Goal: Obtain resource: Obtain resource

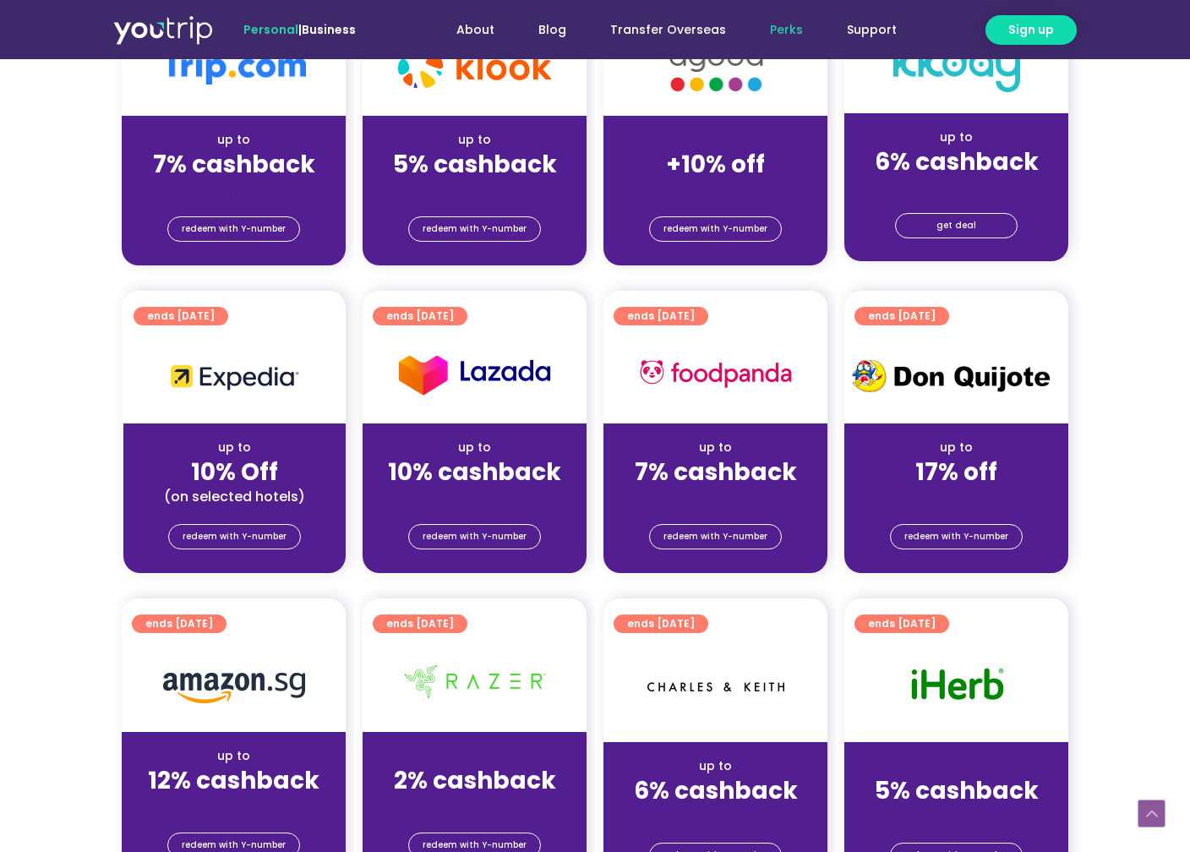
scroll to position [331, 0]
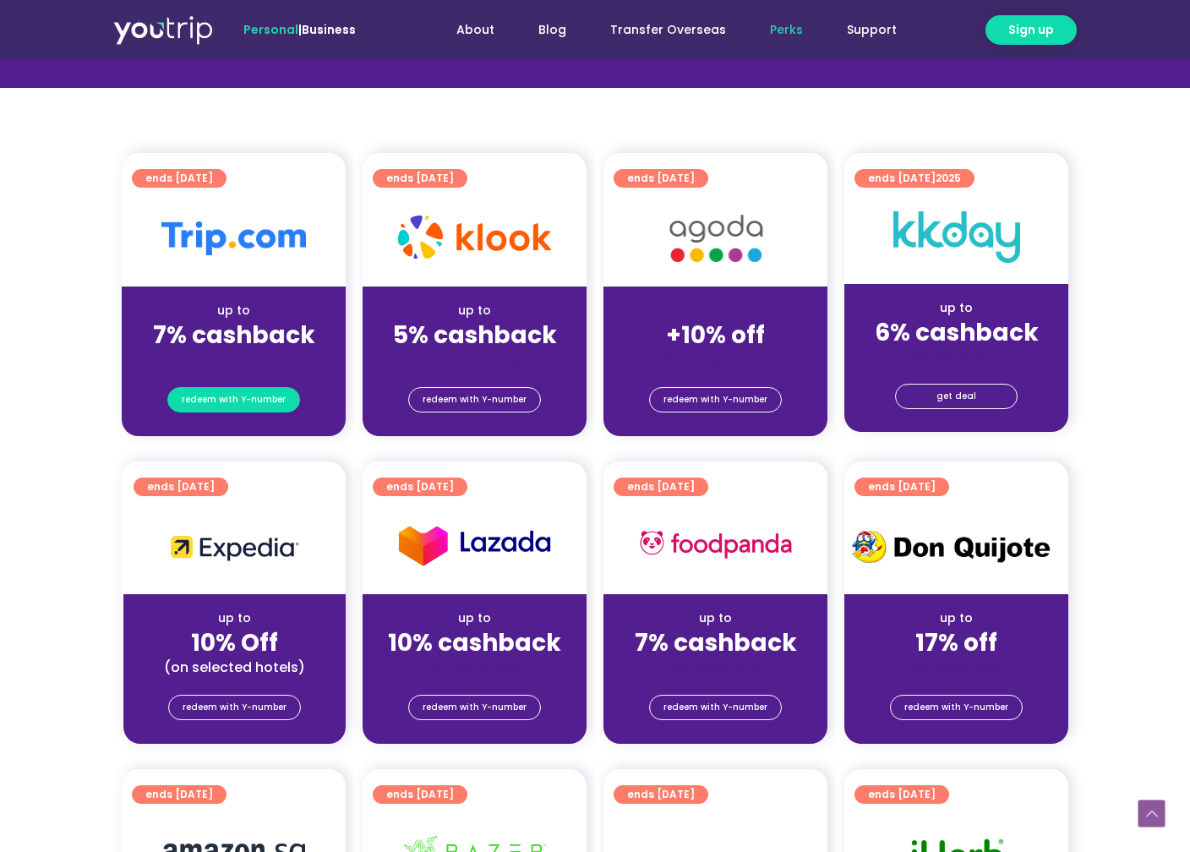
click at [206, 400] on span "redeem with Y-number" at bounding box center [234, 400] width 104 height 24
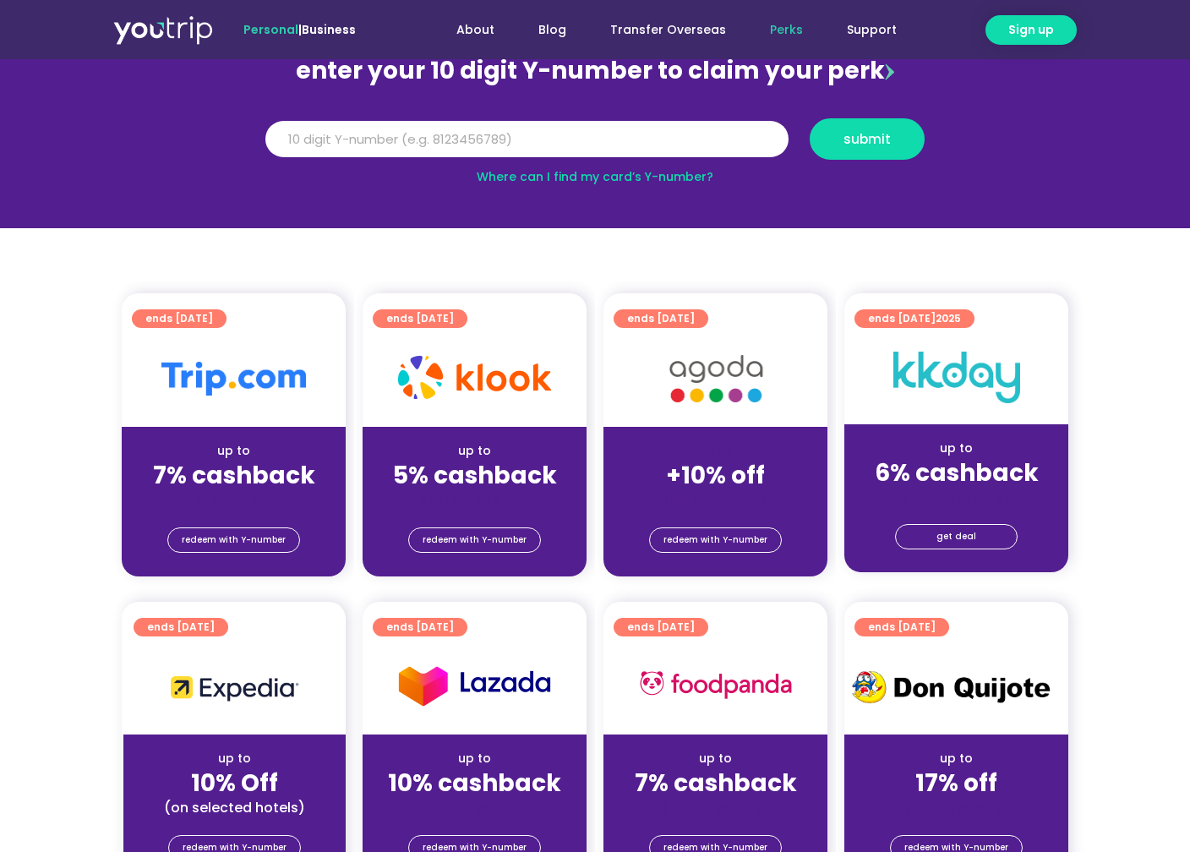
scroll to position [186, 0]
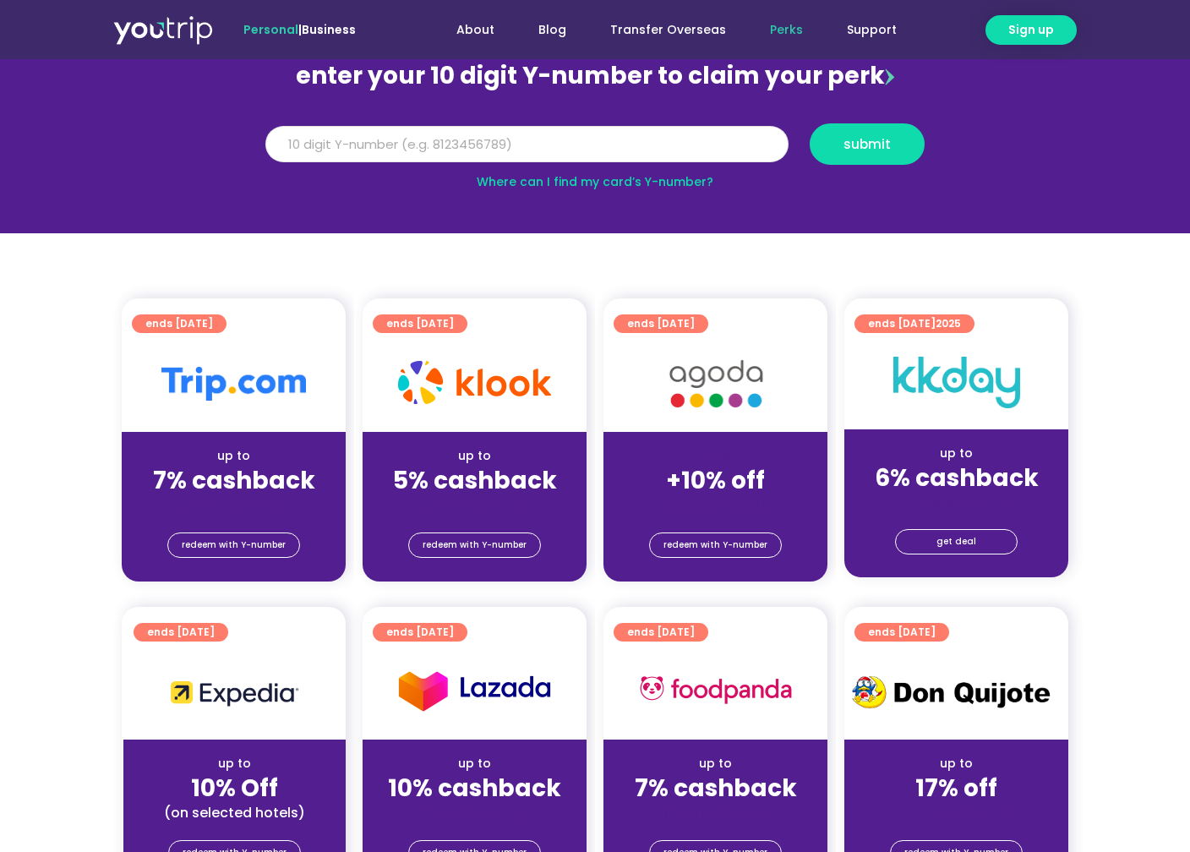
click at [497, 148] on input "Y Number" at bounding box center [526, 144] width 523 height 37
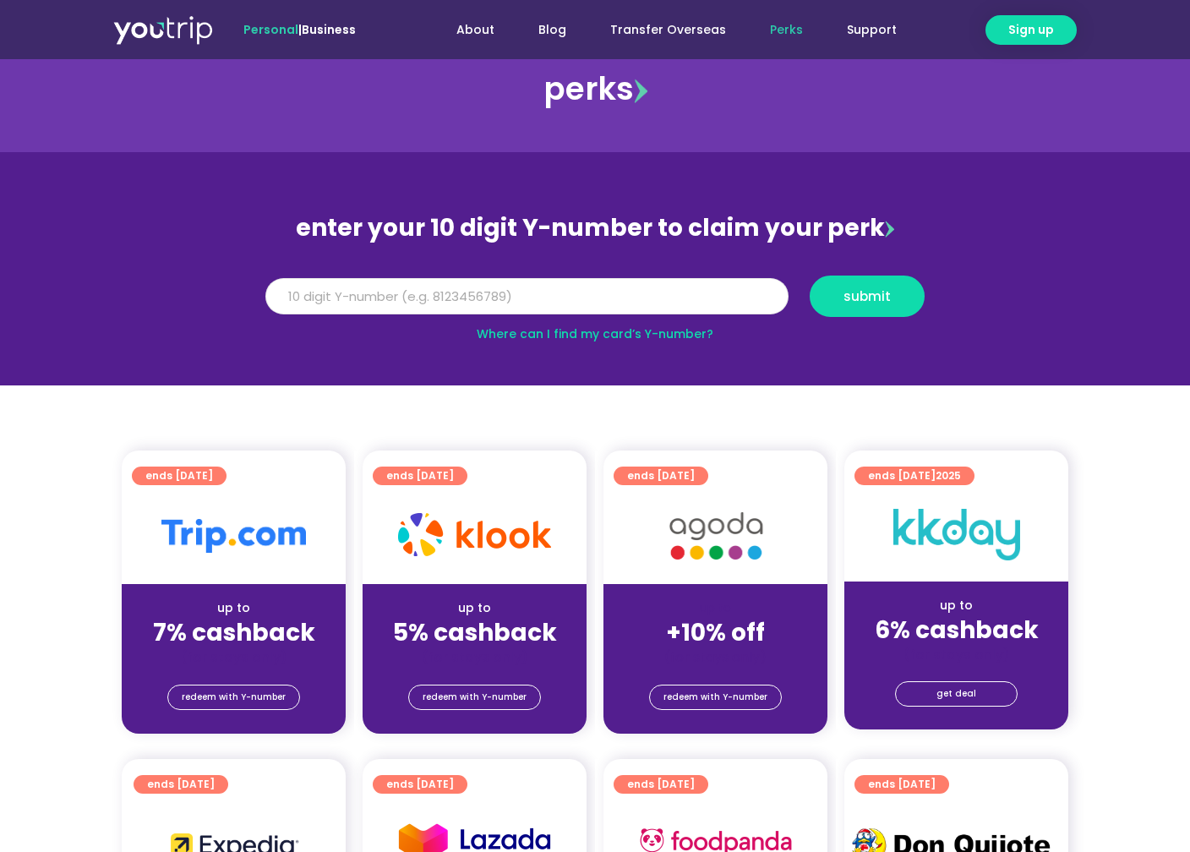
scroll to position [30, 0]
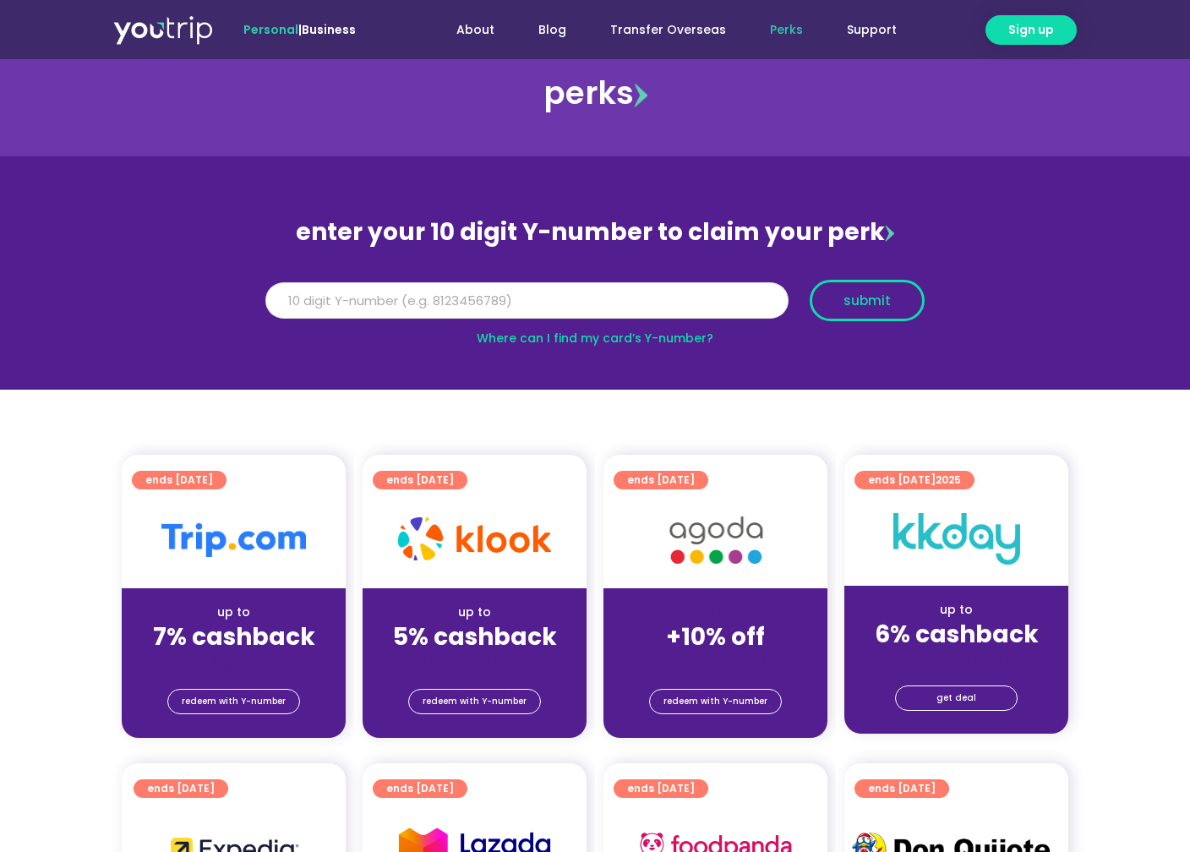
type input "5162400059293592"
click at [871, 294] on span "submit" at bounding box center [866, 300] width 47 height 13
click at [570, 288] on input "5162400059293592" at bounding box center [526, 300] width 523 height 37
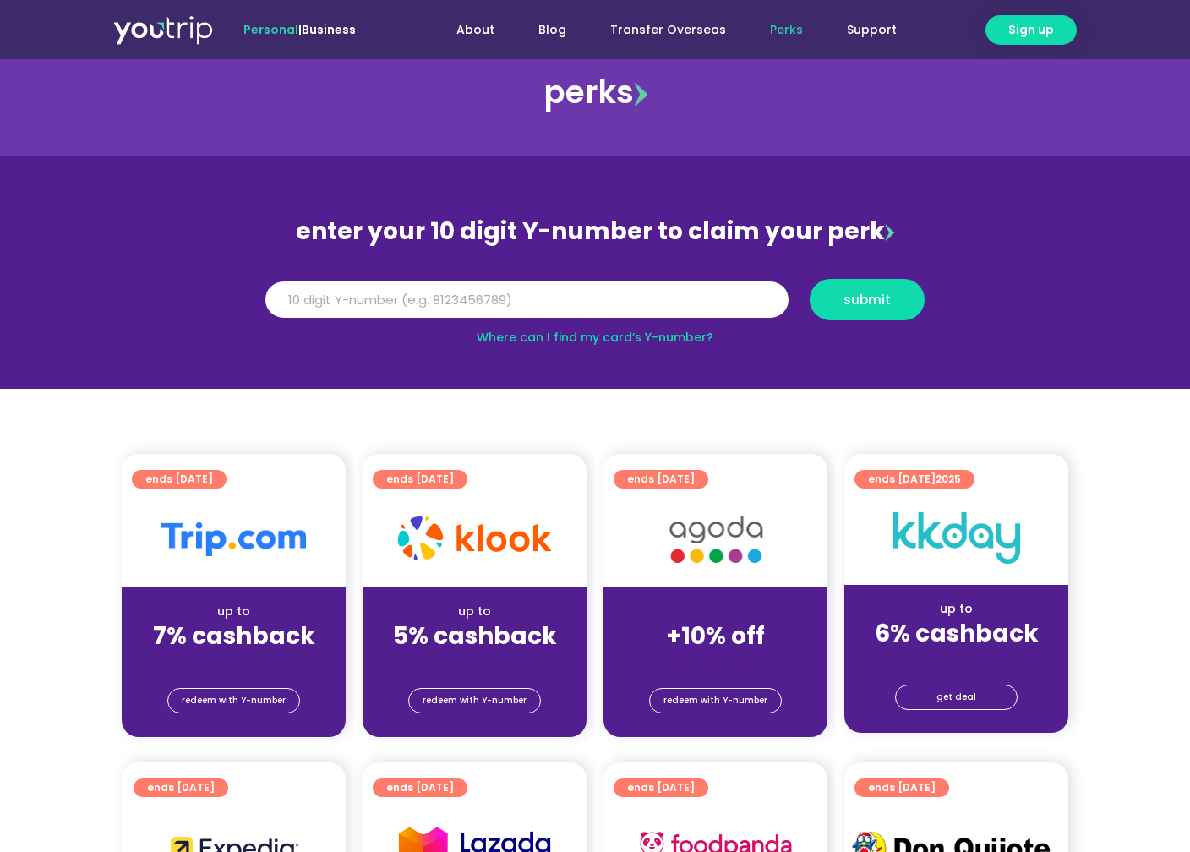
click at [715, 376] on section "enter your 10 digit Y-number to claim your perk Y Number submit Where can I fin…" at bounding box center [595, 272] width 1190 height 233
click at [654, 323] on div "Y Number submit" at bounding box center [595, 306] width 680 height 54
click at [655, 336] on link "Where can I find my card’s Y-number?" at bounding box center [595, 337] width 237 height 17
click at [528, 314] on input "Y Number" at bounding box center [526, 299] width 523 height 37
click at [529, 306] on input "Y Number" at bounding box center [526, 299] width 523 height 37
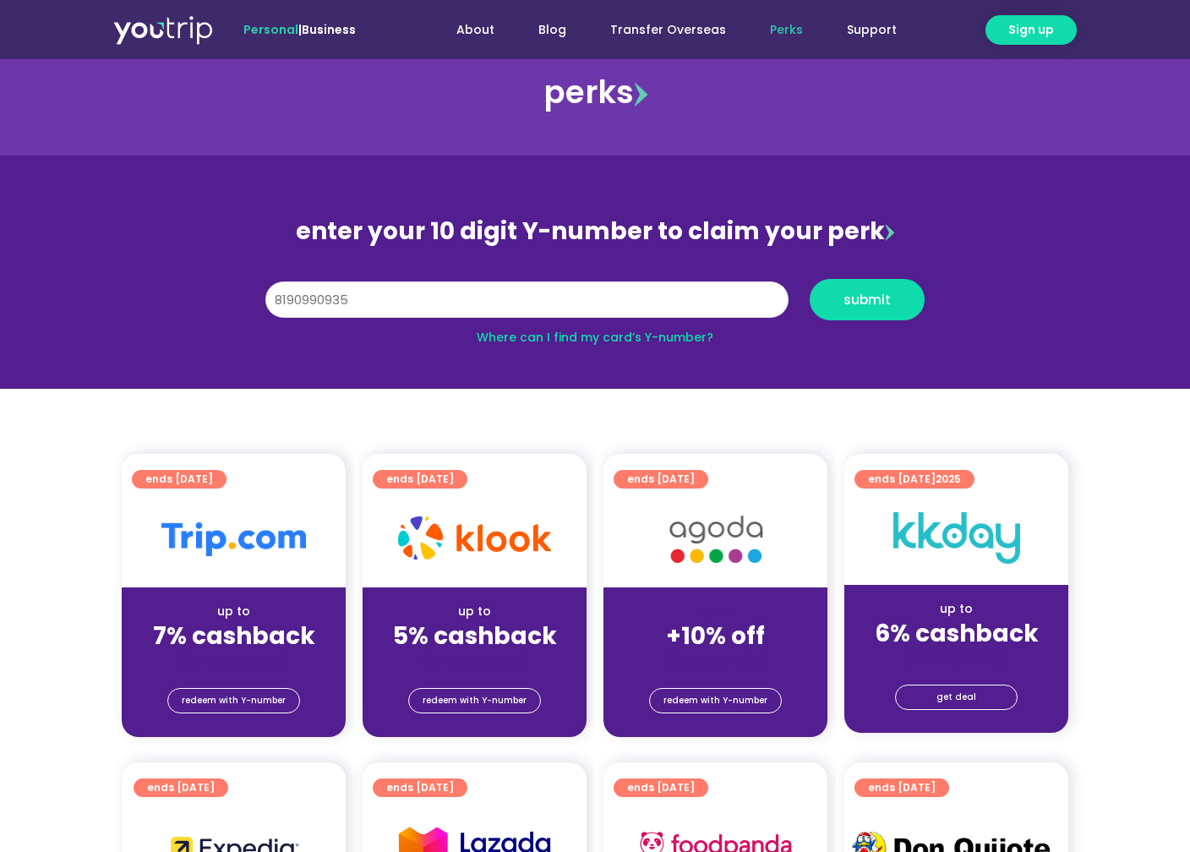
type input "8190990935"
click at [810, 279] on button "submit" at bounding box center [867, 299] width 115 height 41
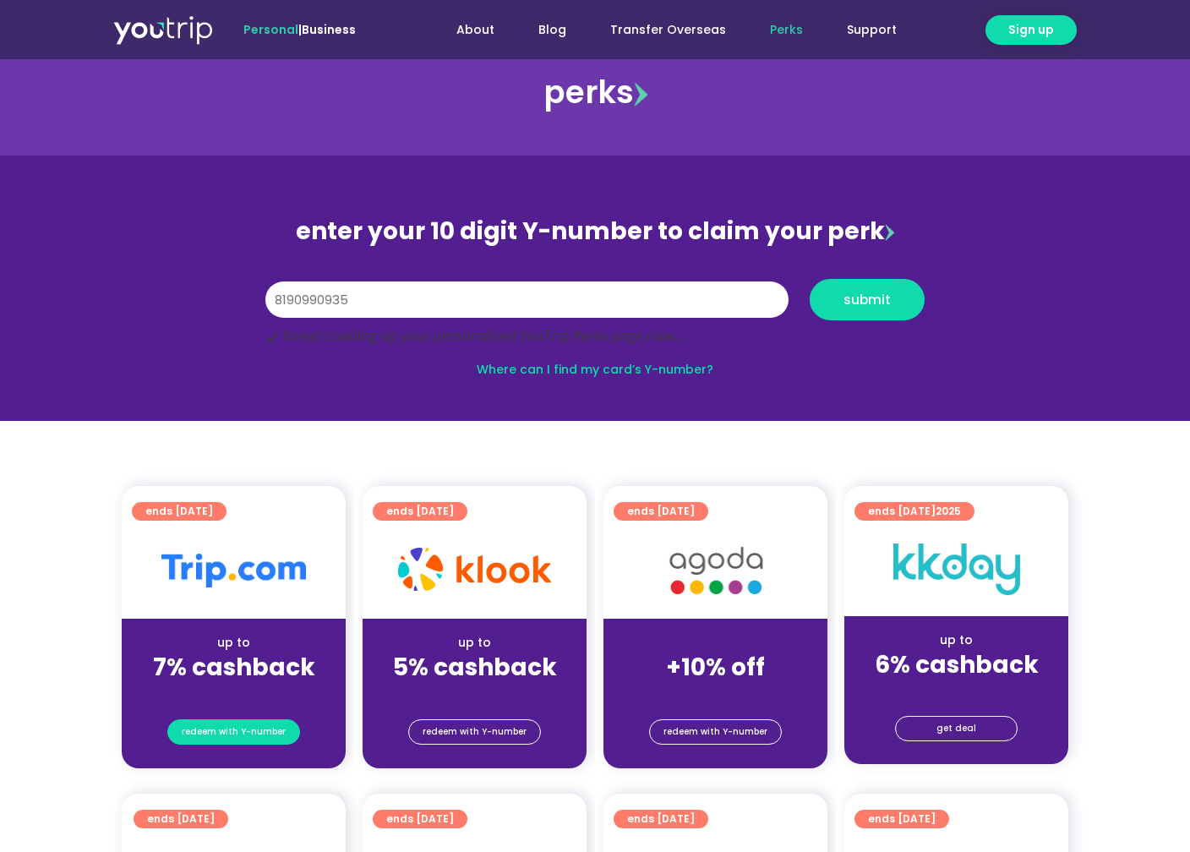
click at [282, 734] on span "redeem with Y-number" at bounding box center [234, 732] width 104 height 24
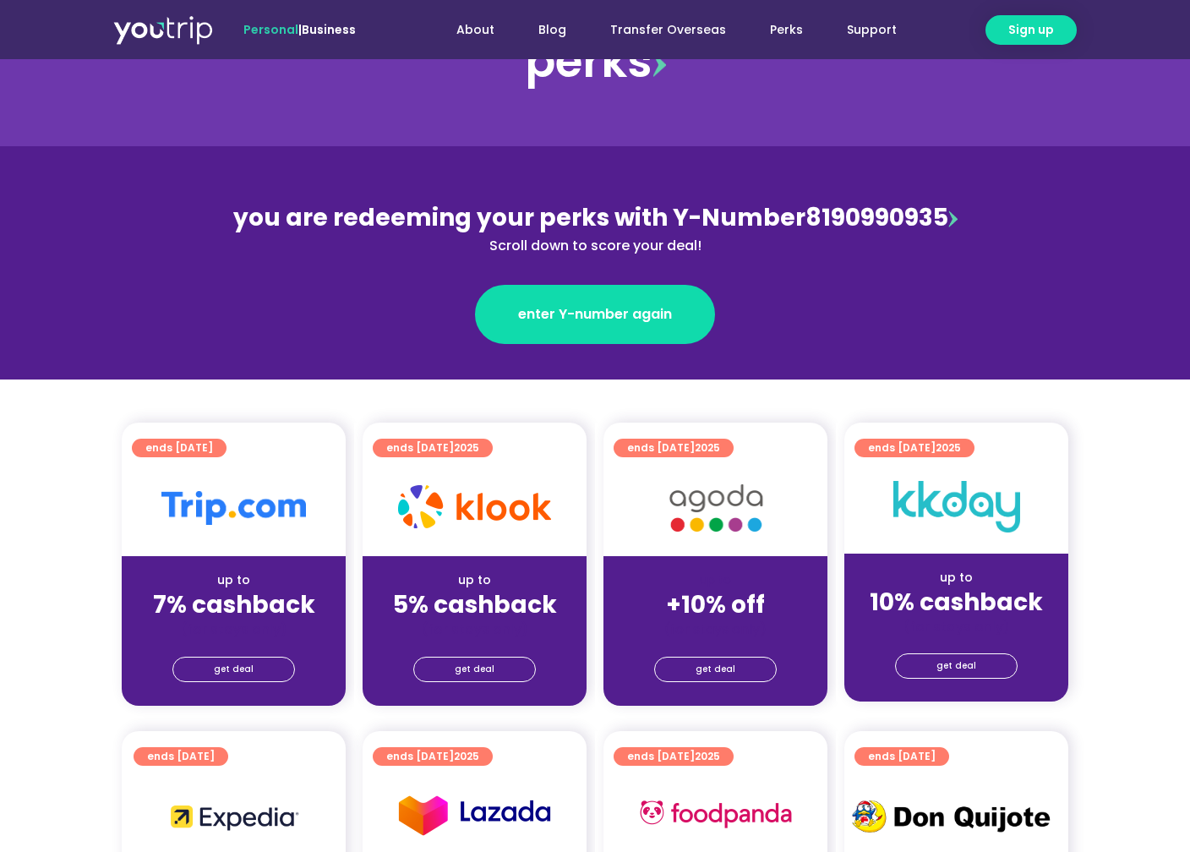
scroll to position [89, 0]
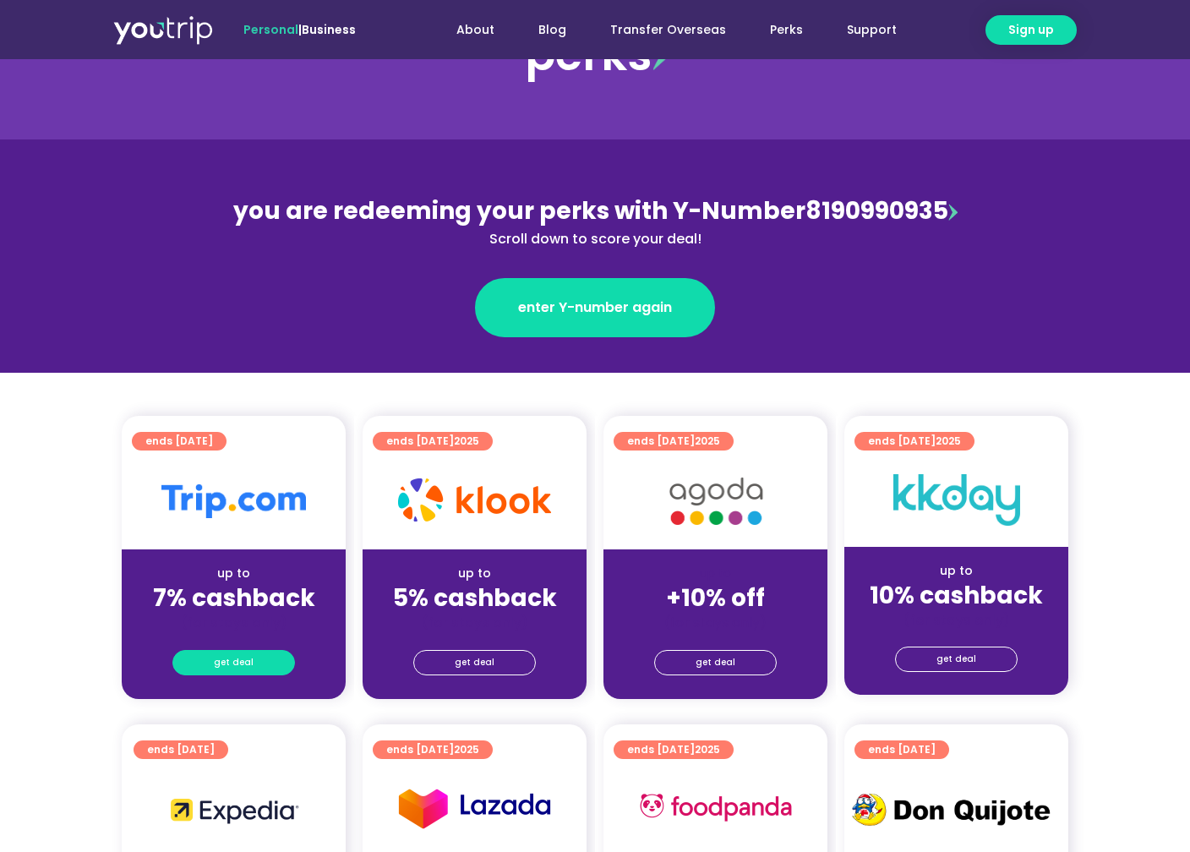
click at [234, 669] on span "get deal" at bounding box center [234, 663] width 40 height 24
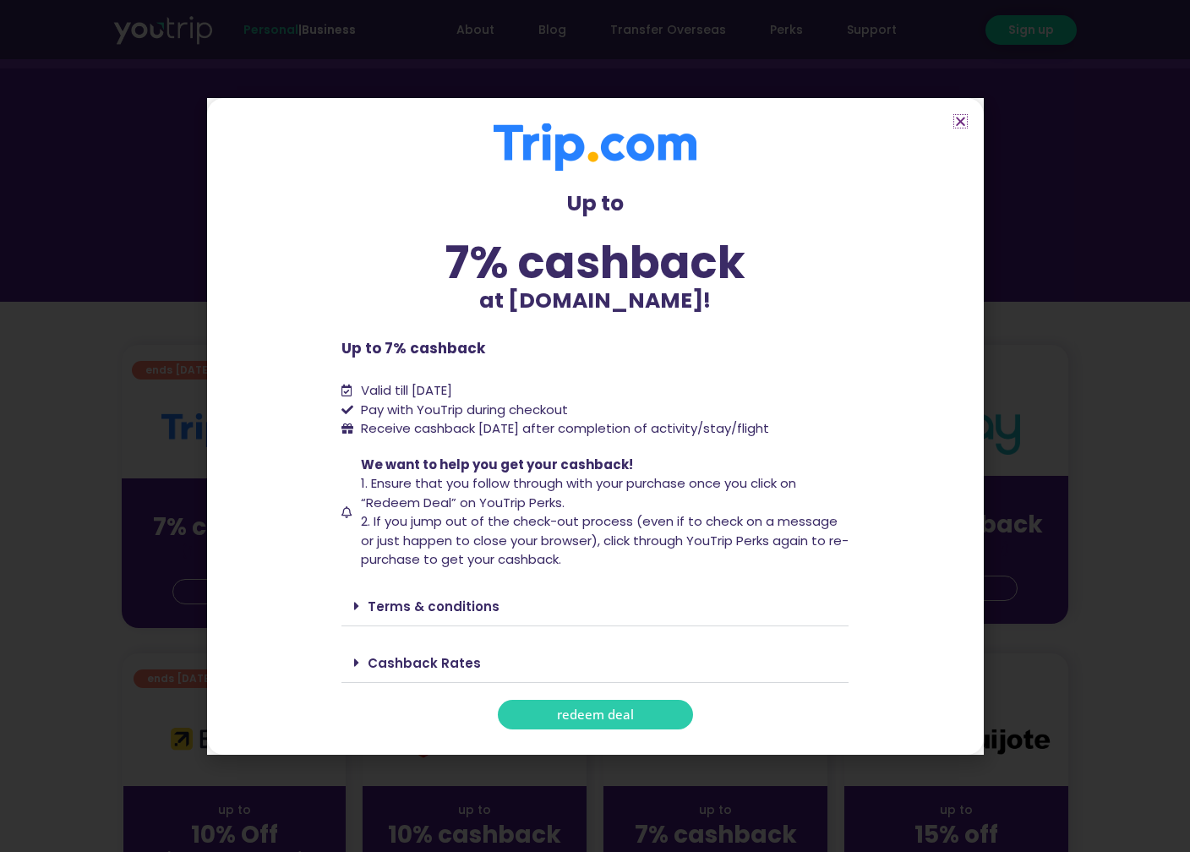
scroll to position [158, 0]
click at [434, 596] on div "Terms & conditions" at bounding box center [594, 607] width 507 height 40
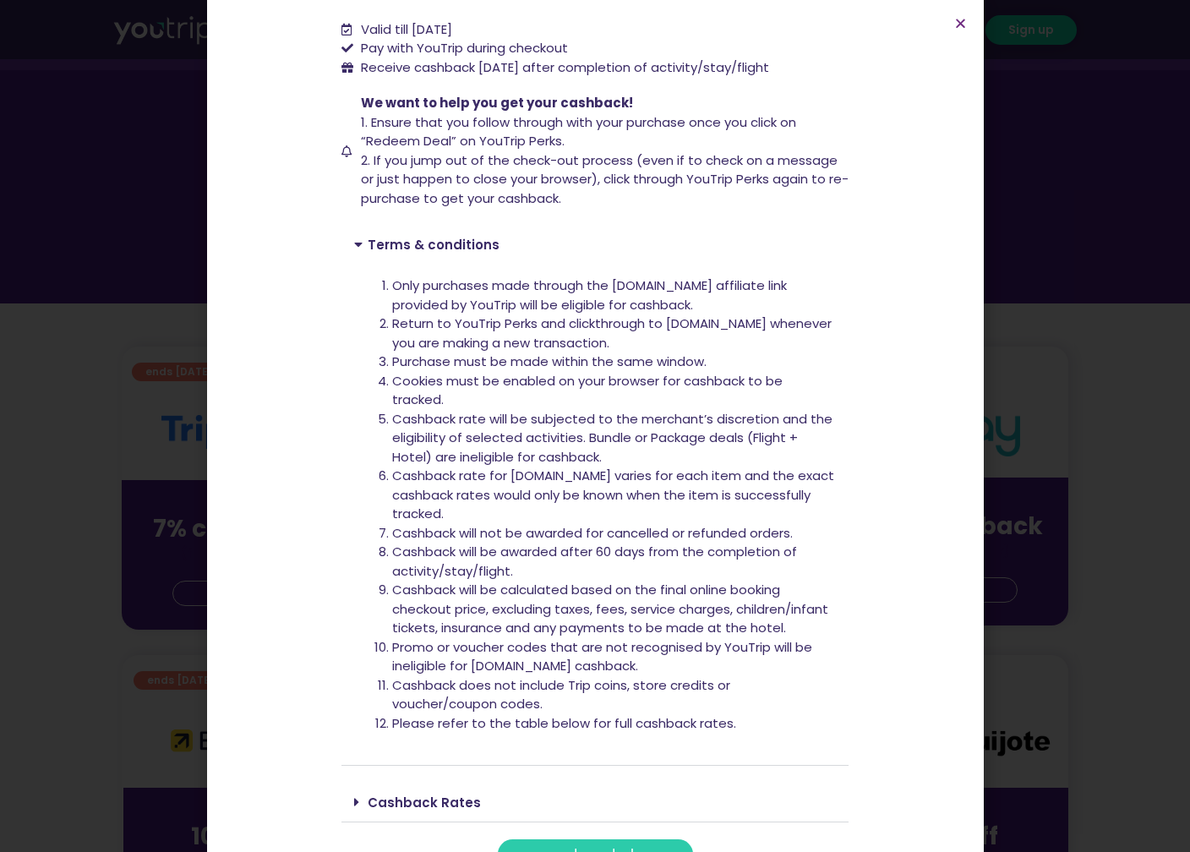
scroll to position [306, 0]
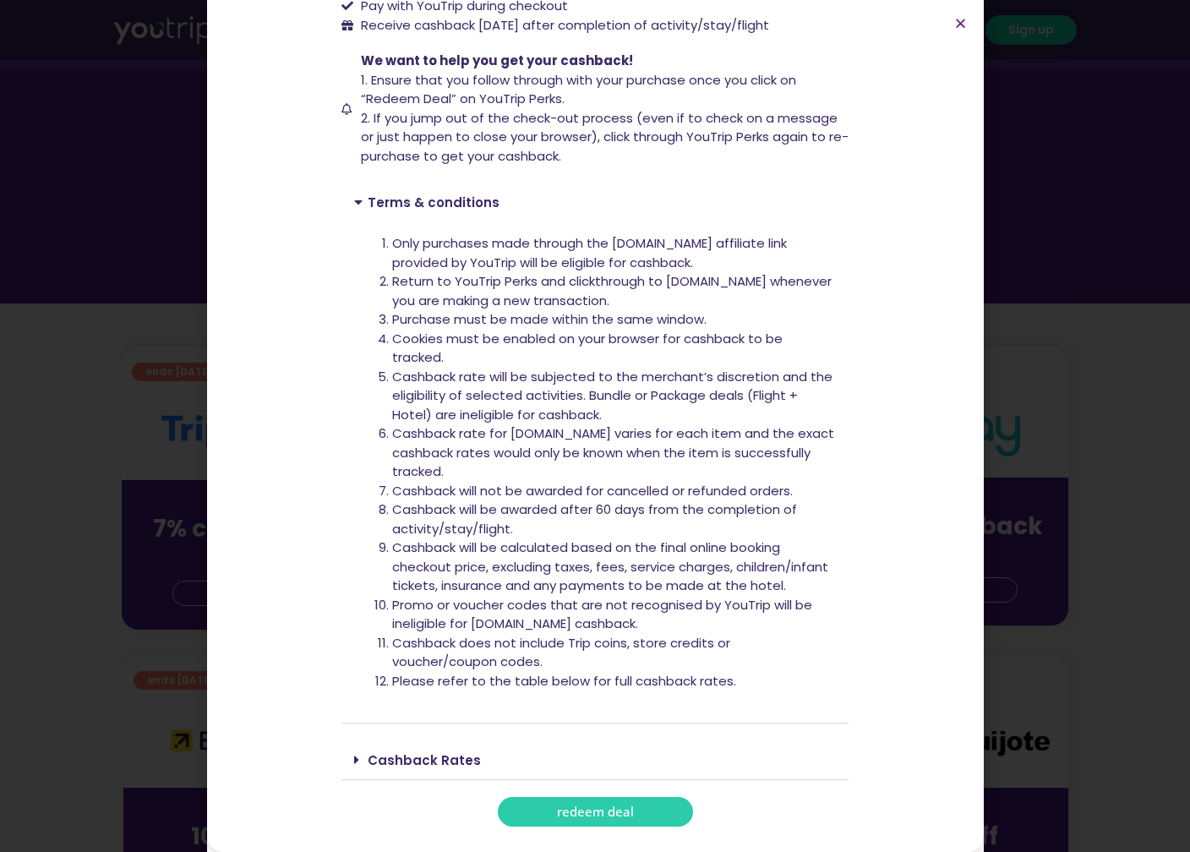
click at [993, 489] on div "Up to 7% cashback at [DOMAIN_NAME]! Up to 7% cashback at [DOMAIN_NAME]! Up to 7…" at bounding box center [595, 426] width 1190 height 852
